Goal: Task Accomplishment & Management: Complete application form

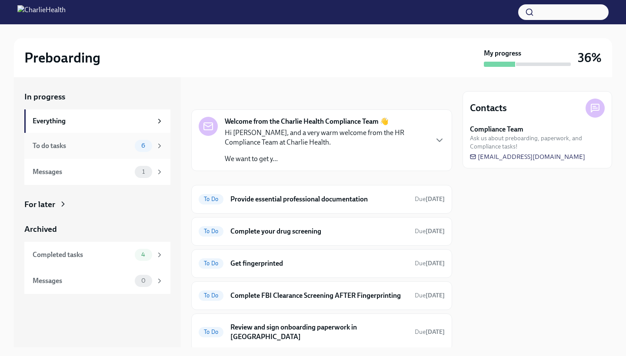
click at [83, 148] on div "To do tasks" at bounding box center [82, 146] width 99 height 10
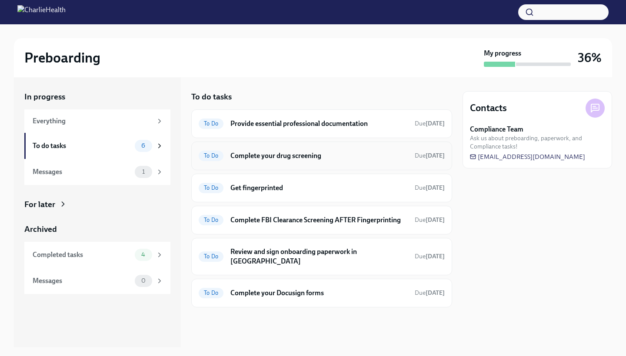
click at [283, 153] on h6 "Complete your drug screening" at bounding box center [318, 156] width 177 height 10
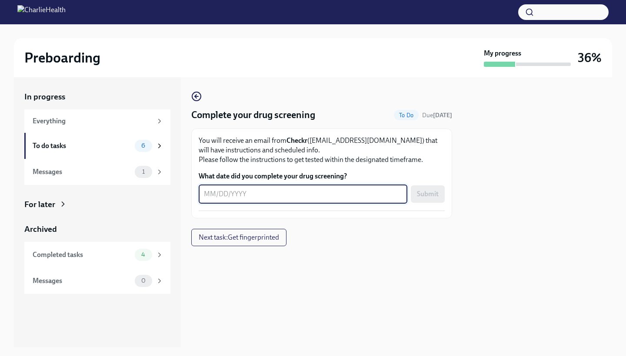
click at [265, 198] on textarea "What date did you complete your drug screening?" at bounding box center [303, 194] width 198 height 10
type textarea "[DATE]"
click at [421, 190] on span "Submit" at bounding box center [428, 194] width 22 height 9
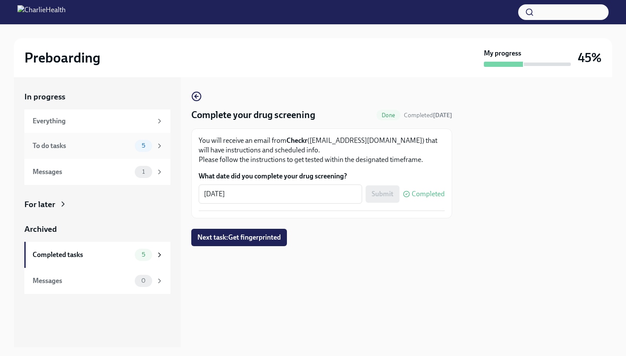
click at [98, 143] on div "To do tasks" at bounding box center [82, 146] width 99 height 10
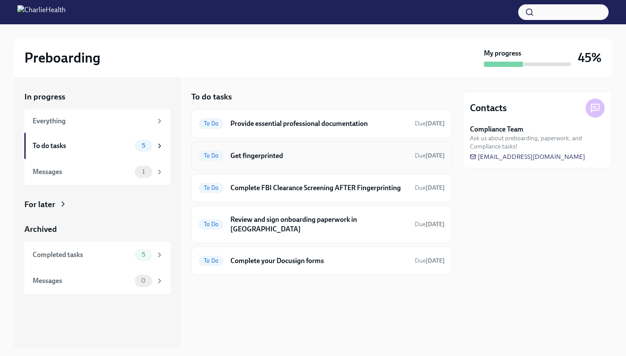
click at [333, 153] on h6 "Get fingerprinted" at bounding box center [318, 156] width 177 height 10
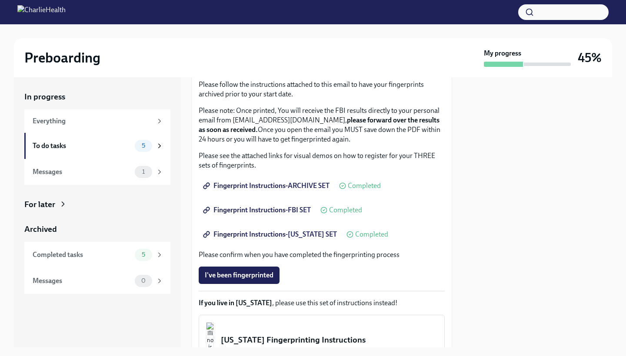
scroll to position [83, 0]
drag, startPoint x: 279, startPoint y: 111, endPoint x: 375, endPoint y: 141, distance: 100.2
click at [375, 141] on p "Please note: Once printed, You will receive the FBI results directly to your pe…" at bounding box center [322, 124] width 246 height 38
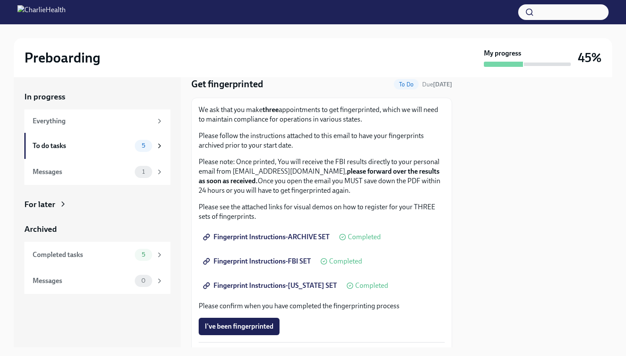
scroll to position [32, 0]
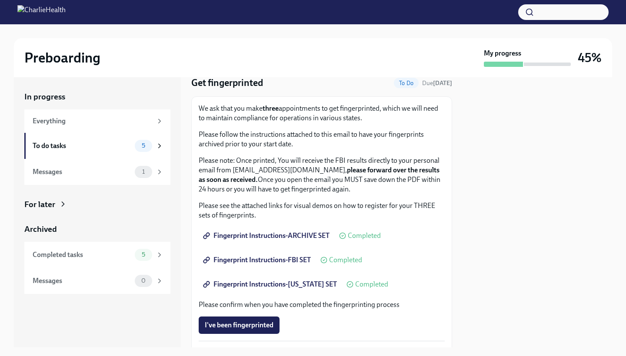
click at [371, 193] on p "Please note: Once printed, You will receive the FBI results directly to your pe…" at bounding box center [322, 175] width 246 height 38
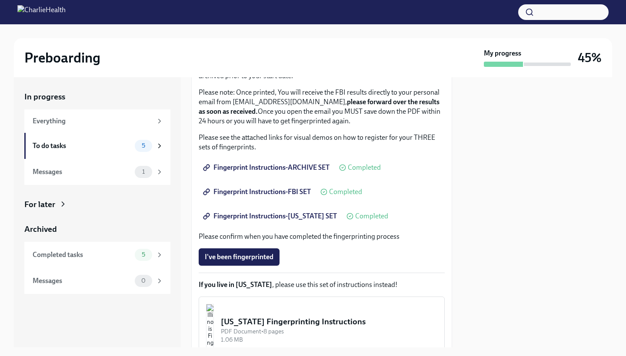
scroll to position [104, 0]
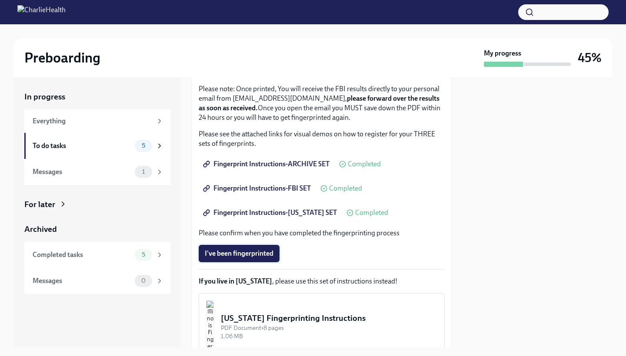
click at [256, 252] on span "I've been fingerprinted" at bounding box center [239, 254] width 69 height 9
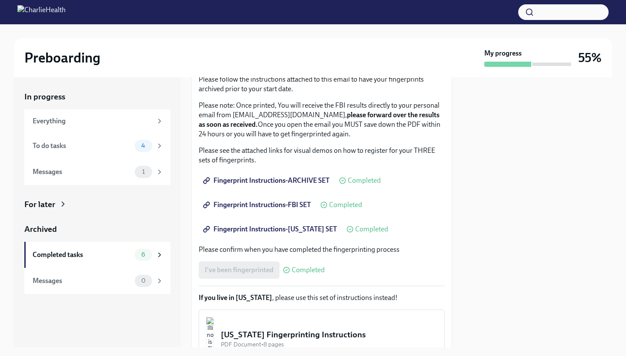
scroll to position [88, 0]
click at [92, 167] on div "Messages" at bounding box center [82, 172] width 99 height 10
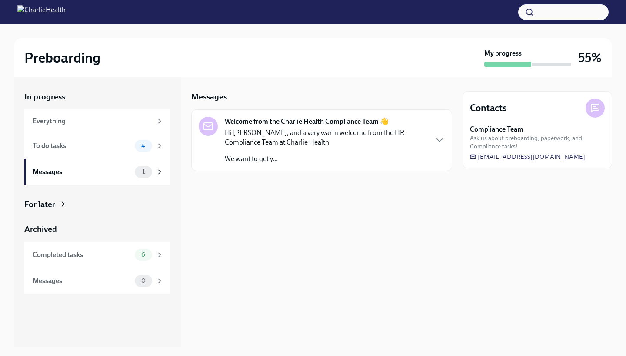
click at [340, 147] on div "Hi [PERSON_NAME], and a very warm welcome from the HR Compliance Team at Charli…" at bounding box center [326, 146] width 203 height 36
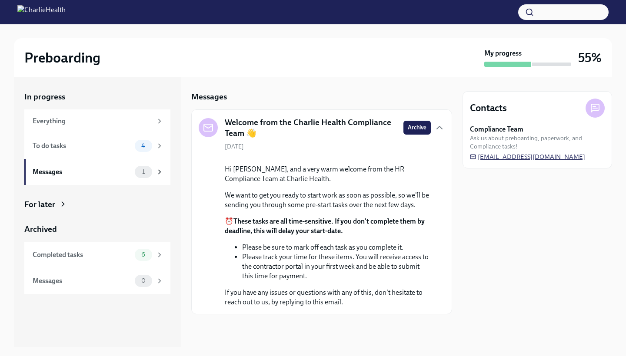
click at [553, 158] on span "[EMAIL_ADDRESS][DOMAIN_NAME]" at bounding box center [527, 157] width 115 height 9
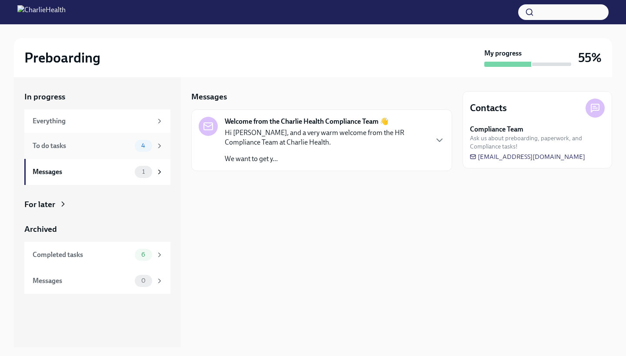
click at [104, 139] on div "To do tasks 4" at bounding box center [97, 146] width 146 height 26
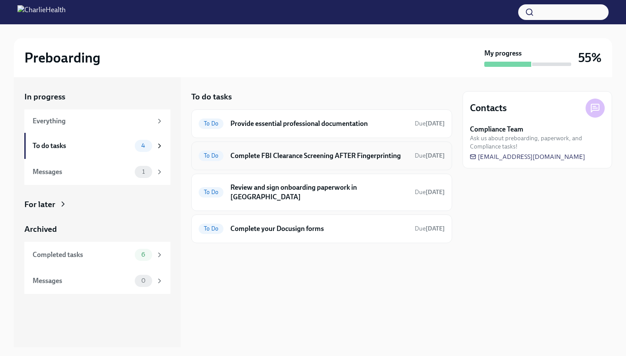
click at [313, 158] on h6 "Complete FBI Clearance Screening AFTER Fingerprinting" at bounding box center [318, 156] width 177 height 10
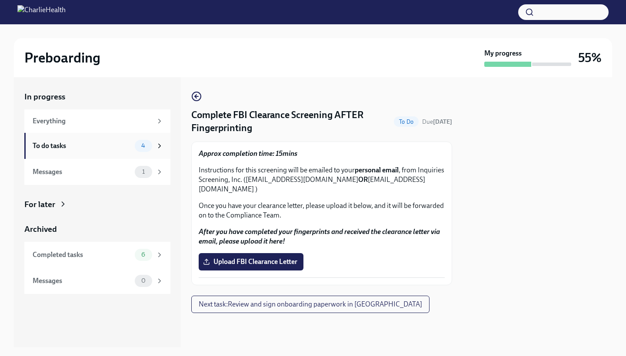
click at [86, 149] on div "To do tasks" at bounding box center [82, 146] width 99 height 10
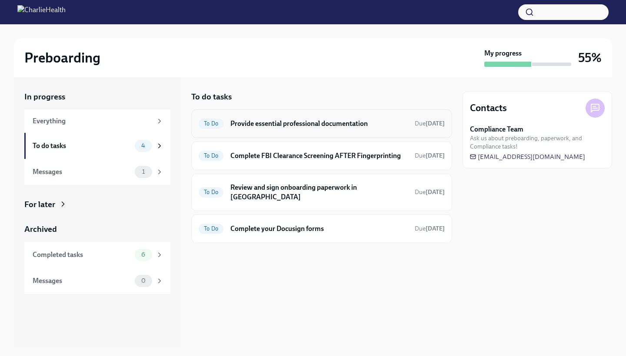
click at [310, 126] on h6 "Provide essential professional documentation" at bounding box center [318, 124] width 177 height 10
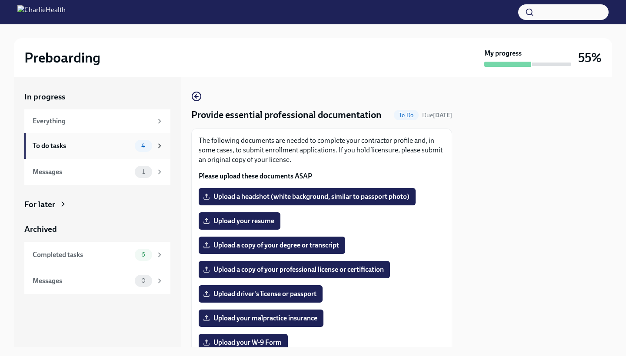
click at [94, 147] on div "To do tasks" at bounding box center [82, 146] width 99 height 10
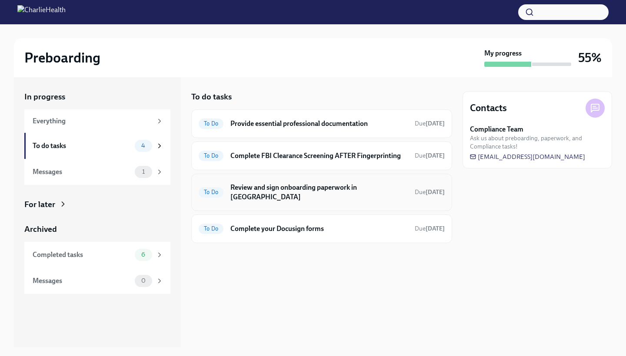
click at [295, 189] on h6 "Review and sign onboarding paperwork in [GEOGRAPHIC_DATA]" at bounding box center [318, 192] width 177 height 19
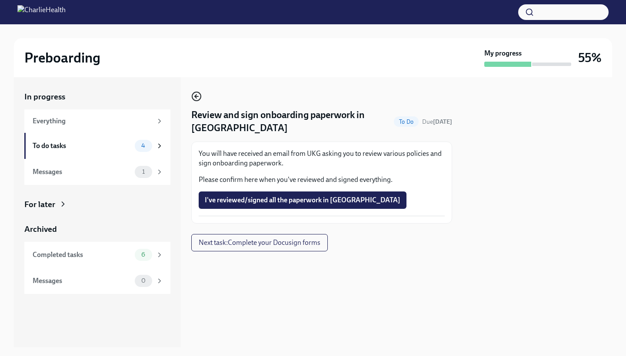
click at [196, 95] on icon "button" at bounding box center [196, 96] width 10 height 10
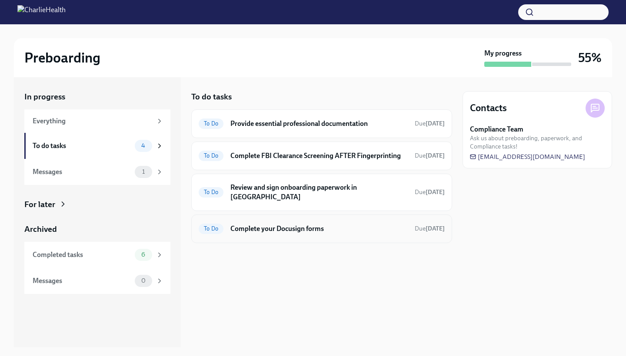
click at [302, 224] on h6 "Complete your Docusign forms" at bounding box center [318, 229] width 177 height 10
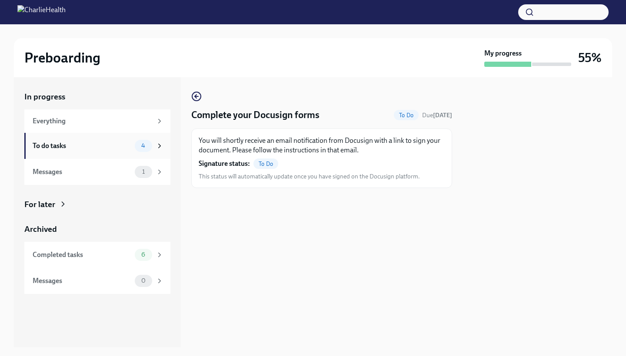
click at [99, 148] on div "To do tasks" at bounding box center [82, 146] width 99 height 10
